Goal: Task Accomplishment & Management: Use online tool/utility

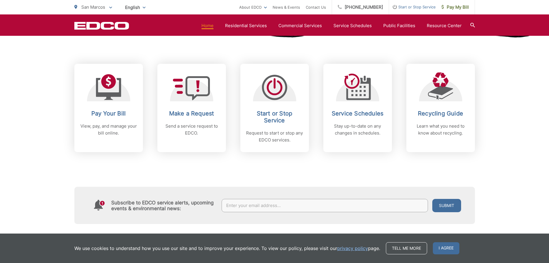
scroll to position [223, 0]
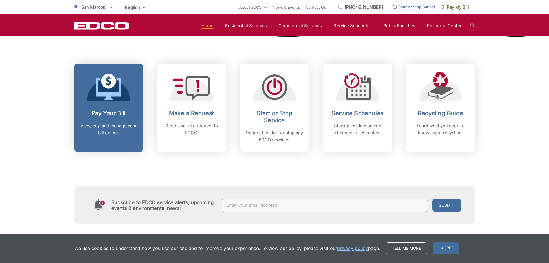
click at [114, 130] on p "View, pay, and manage your bill online." at bounding box center [108, 129] width 57 height 14
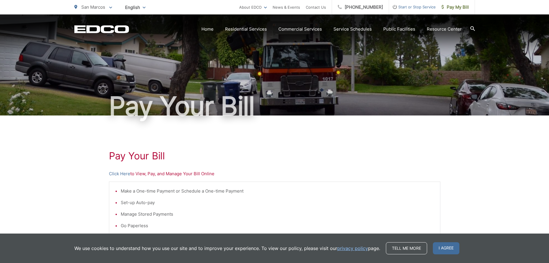
click at [192, 174] on p "Click Here to View, Pay, and Manage Your Bill Online" at bounding box center [275, 173] width 332 height 7
click at [126, 174] on link "Click Here" at bounding box center [119, 173] width 21 height 7
